Goal: Submit feedback/report problem

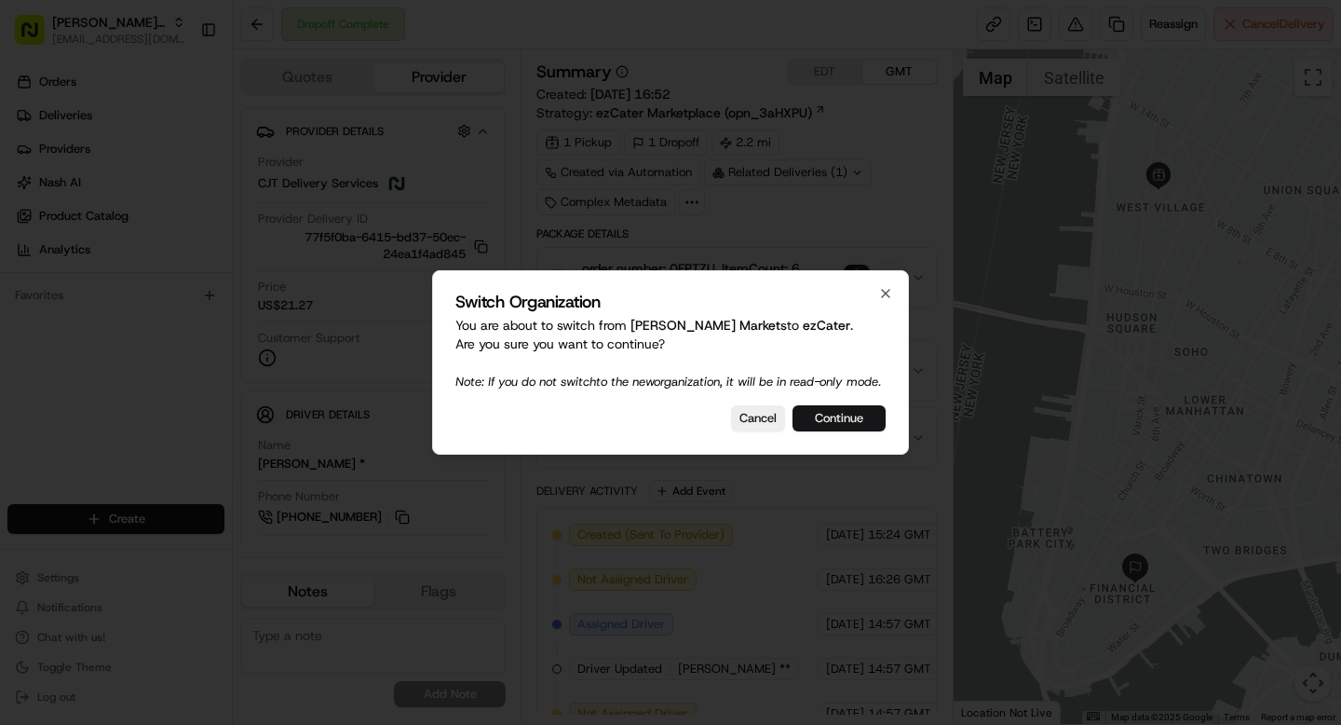
click at [850, 422] on button "Continue" at bounding box center [839, 418] width 93 height 26
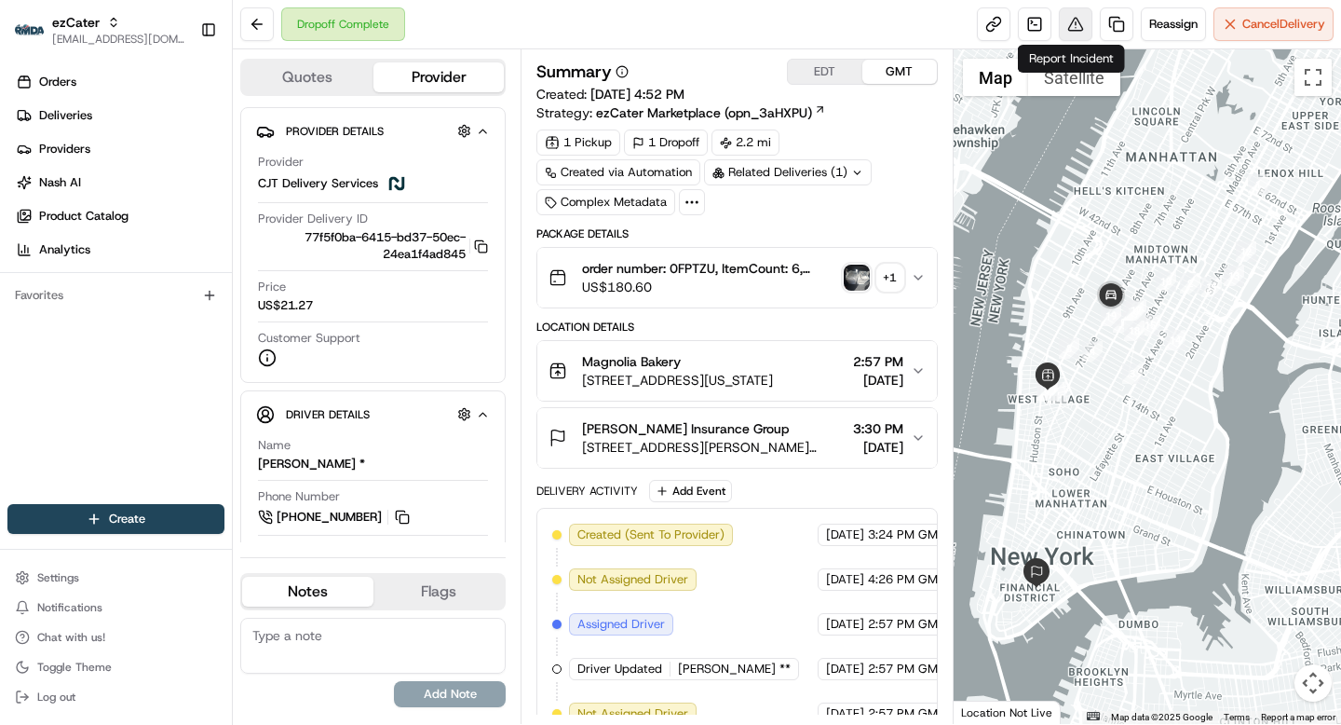
click at [1066, 29] on button at bounding box center [1076, 24] width 34 height 34
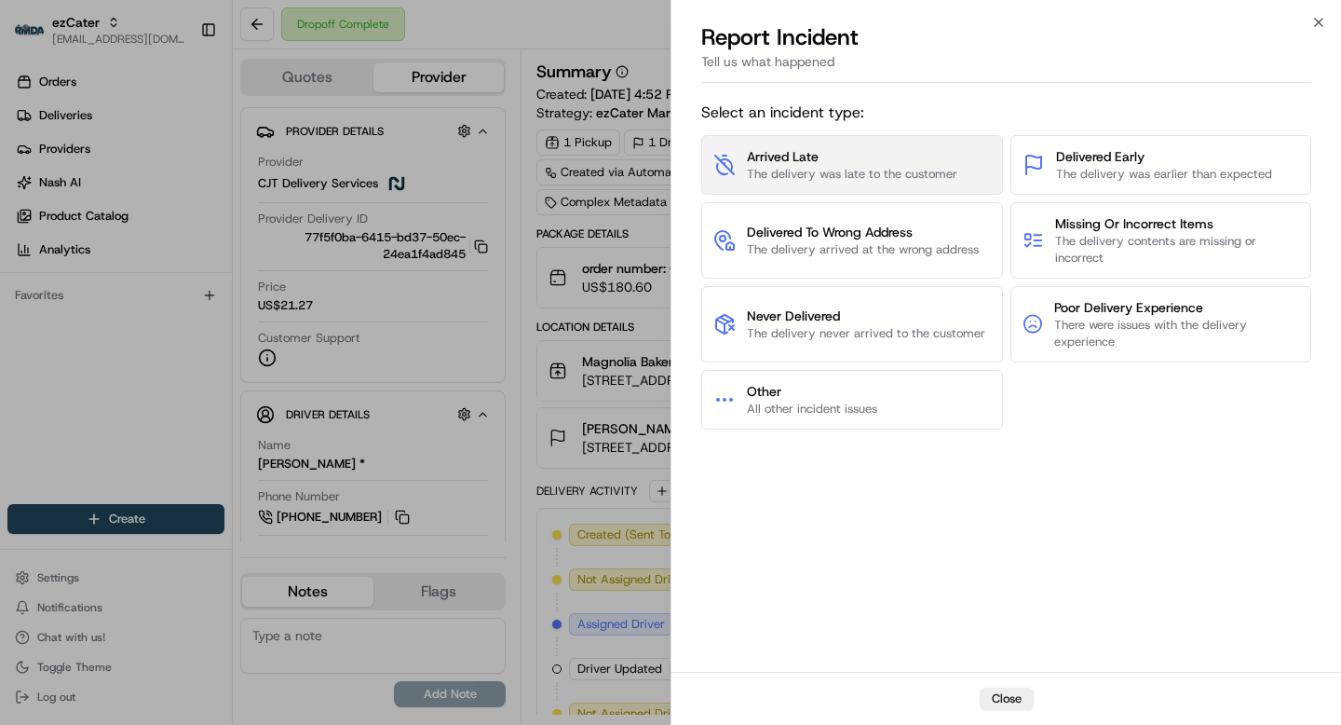
click at [810, 181] on span "The delivery was late to the customer" at bounding box center [852, 174] width 210 height 17
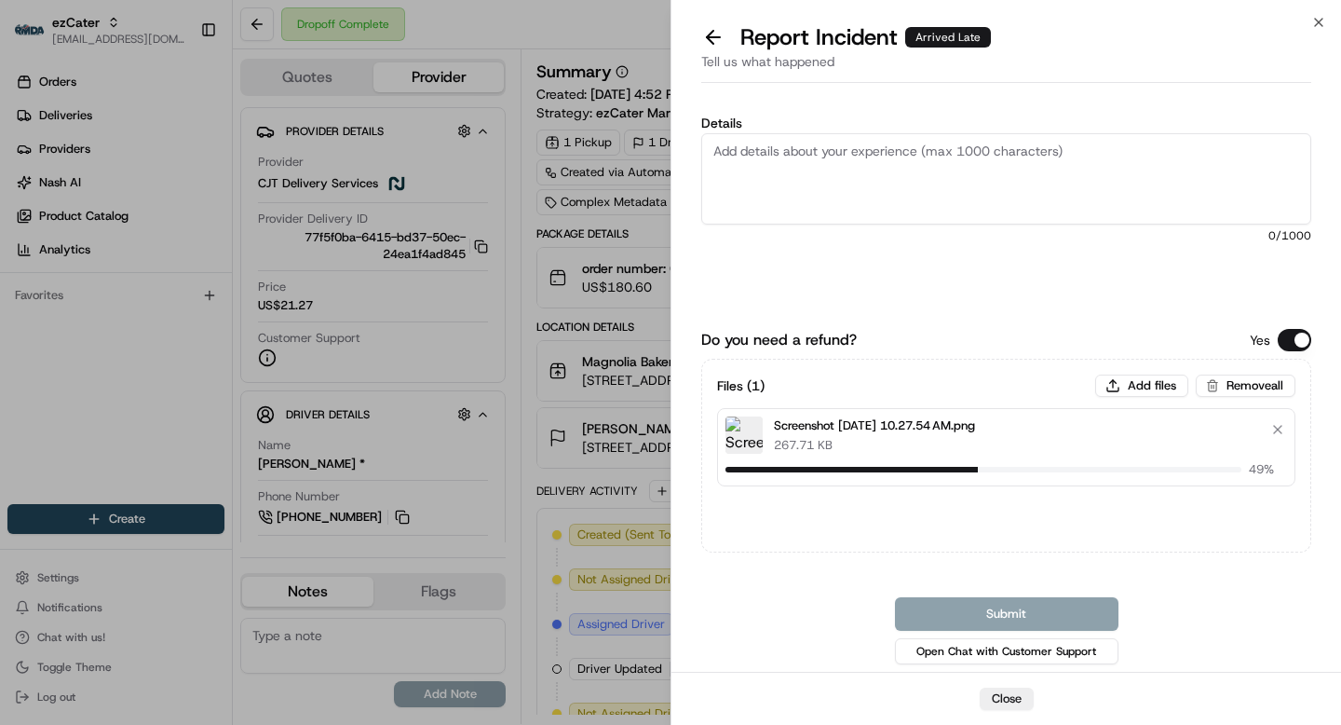
click at [938, 202] on textarea "Details" at bounding box center [1006, 178] width 610 height 91
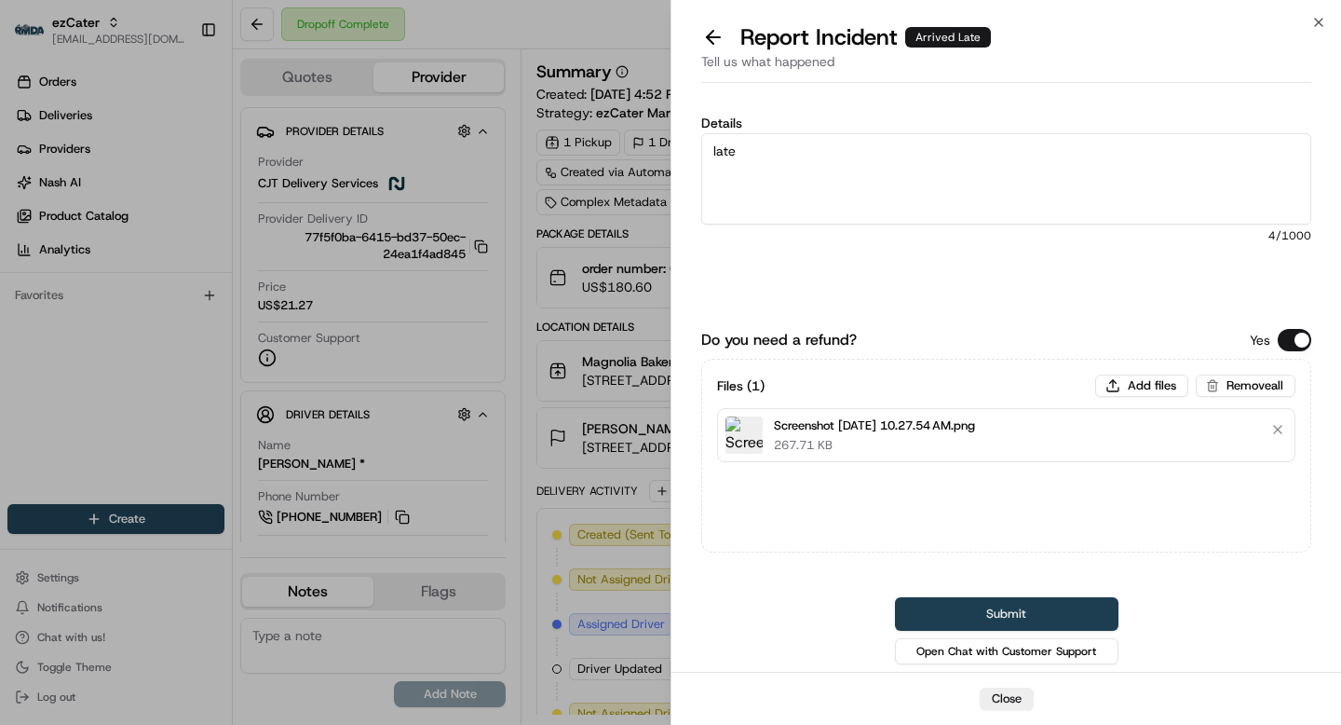
type textarea "late"
click at [1017, 607] on button "Submit" at bounding box center [1007, 614] width 224 height 34
